Goal: Transaction & Acquisition: Purchase product/service

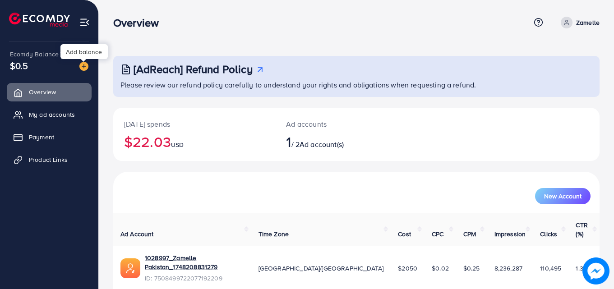
click at [84, 63] on img at bounding box center [83, 66] width 9 height 9
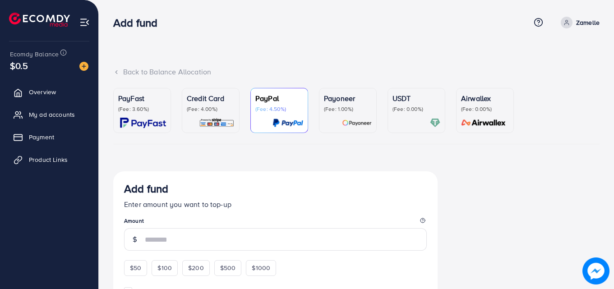
click at [134, 110] on p "(Fee: 3.60%)" at bounding box center [142, 108] width 48 height 7
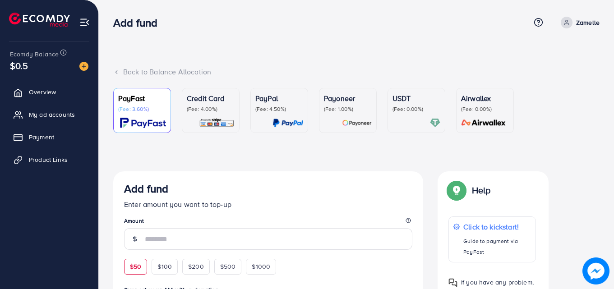
click at [138, 267] on span "$50" at bounding box center [135, 266] width 11 height 9
type input "**"
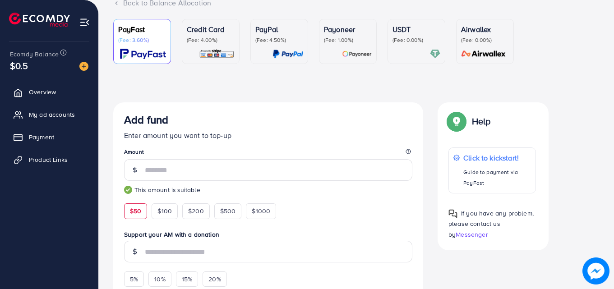
scroll to position [178, 0]
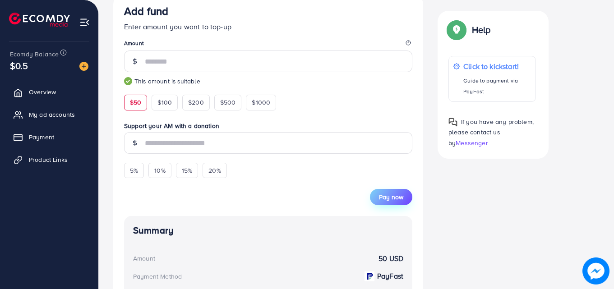
drag, startPoint x: 411, startPoint y: 200, endPoint x: 404, endPoint y: 200, distance: 6.3
click at [411, 200] on button "Pay now" at bounding box center [391, 197] width 42 height 16
